Goal: Task Accomplishment & Management: Manage account settings

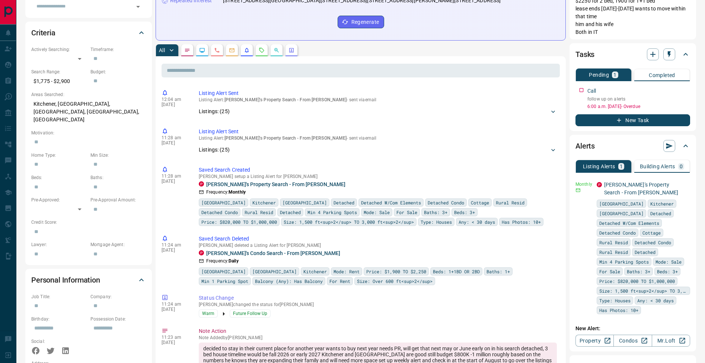
scroll to position [47, 0]
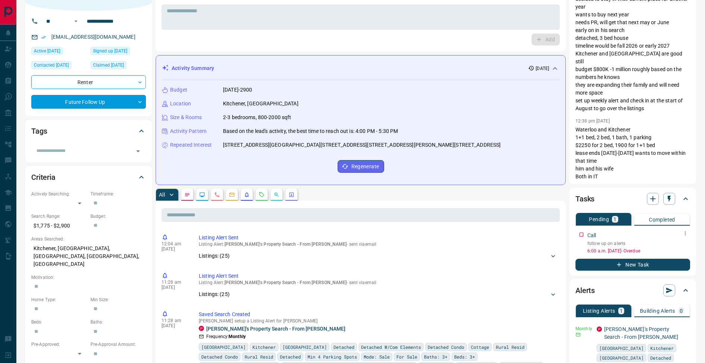
click at [685, 232] on icon "button" at bounding box center [684, 233] width 1 height 4
click at [684, 245] on li "Edit" at bounding box center [673, 247] width 33 height 11
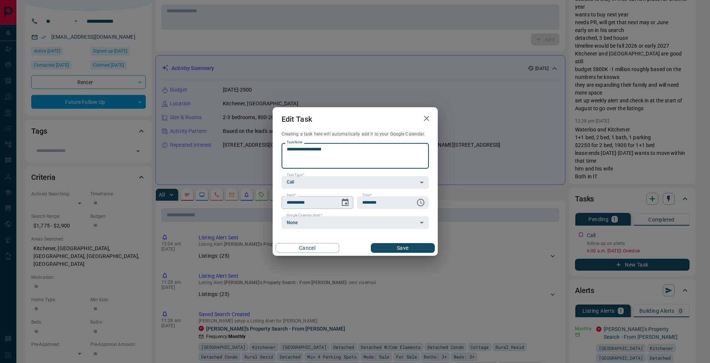
click at [343, 202] on icon "Choose date, selected date is Aug 7, 2025" at bounding box center [345, 202] width 9 height 9
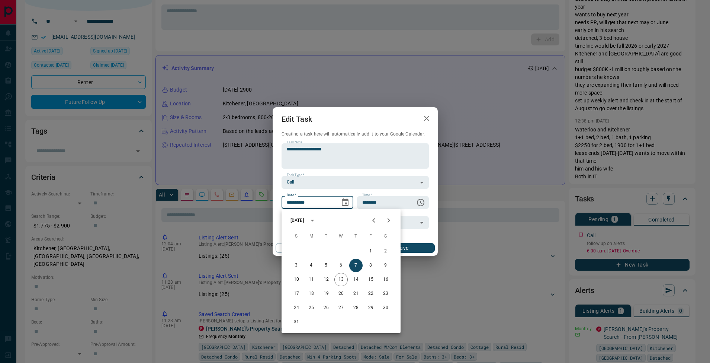
click at [393, 219] on icon "Next month" at bounding box center [388, 220] width 9 height 9
click at [342, 264] on button "10" at bounding box center [340, 265] width 13 height 13
type input "**********"
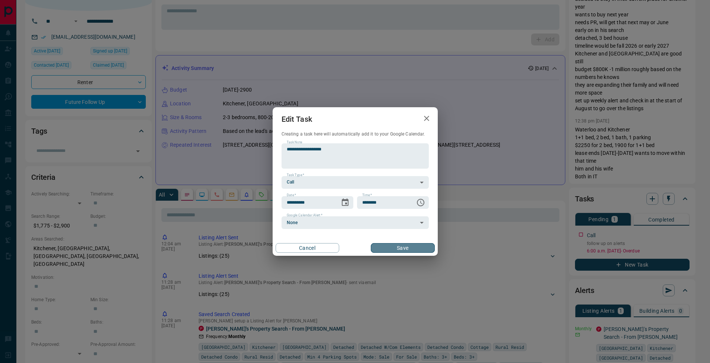
click at [405, 245] on button "Save" at bounding box center [403, 248] width 64 height 10
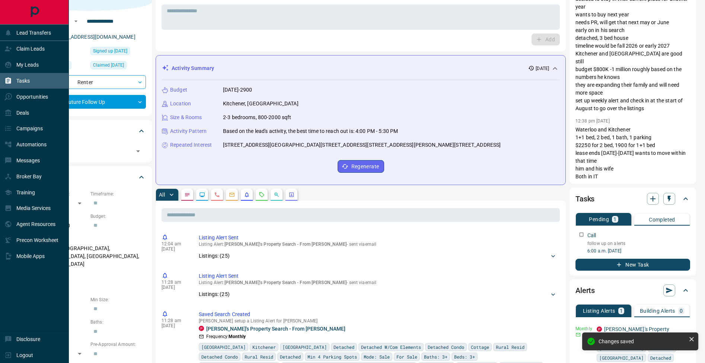
click at [13, 79] on div "Tasks" at bounding box center [16, 81] width 25 height 12
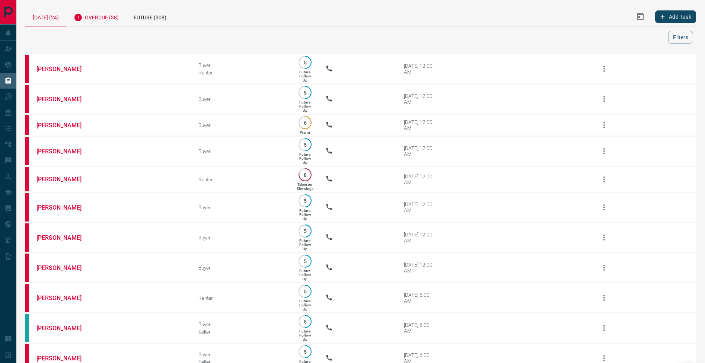
click at [122, 20] on div "Overdue (38)" at bounding box center [96, 16] width 60 height 18
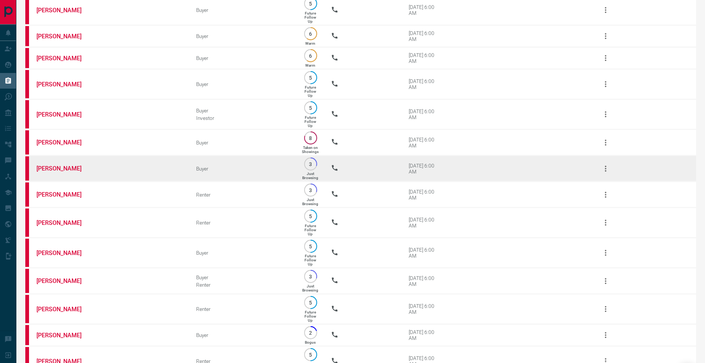
scroll to position [189, 0]
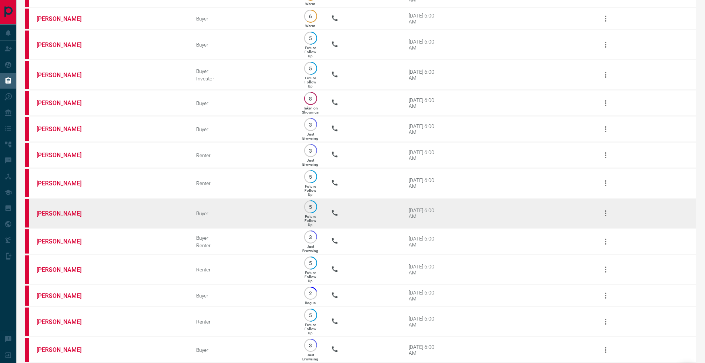
click at [58, 217] on link "[PERSON_NAME]" at bounding box center [64, 213] width 56 height 7
